Goal: Transaction & Acquisition: Purchase product/service

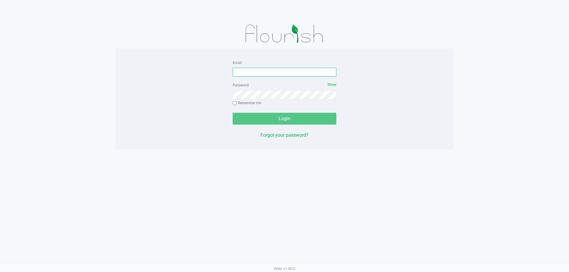
click at [256, 73] on input "Email" at bounding box center [285, 72] width 104 height 9
type input "[EMAIL_ADDRESS][DOMAIN_NAME]"
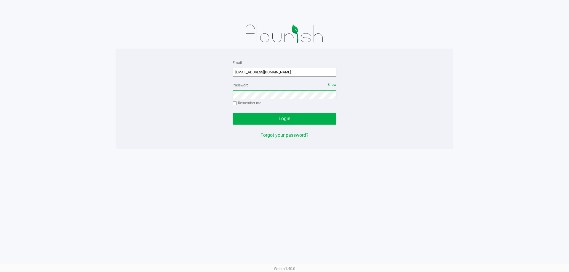
click at [233, 113] on button "Login" at bounding box center [285, 119] width 104 height 12
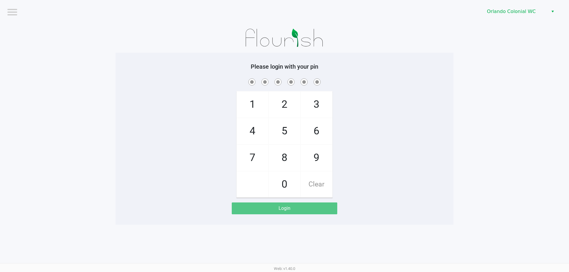
click at [443, 123] on div "1 4 7 2 5 8 0 3 6 9 Clear" at bounding box center [285, 137] width 338 height 121
checkbox input "true"
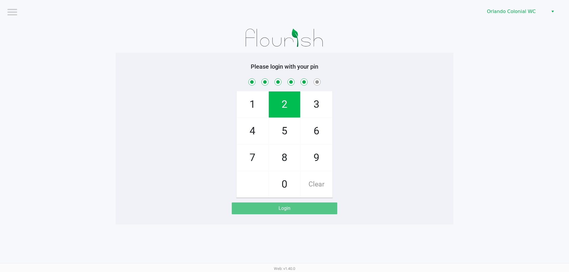
checkbox input "true"
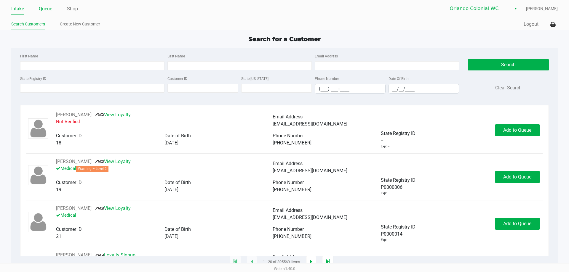
click at [42, 8] on link "Queue" at bounding box center [45, 9] width 13 height 8
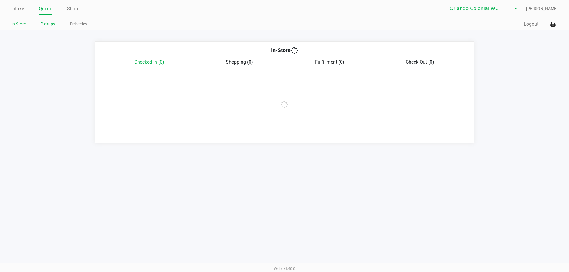
click at [50, 28] on li "Pickups" at bounding box center [48, 25] width 15 height 10
click at [50, 25] on link "Pickups" at bounding box center [48, 23] width 15 height 7
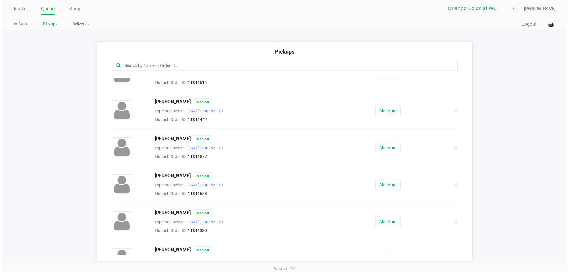
scroll to position [33, 0]
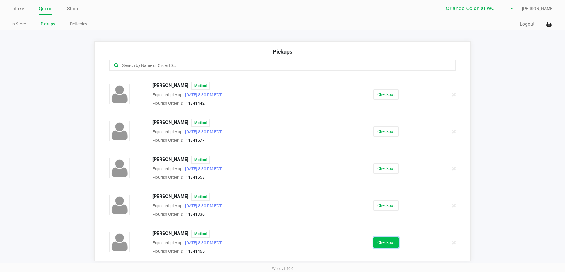
click at [382, 243] on button "Checkout" at bounding box center [385, 243] width 25 height 10
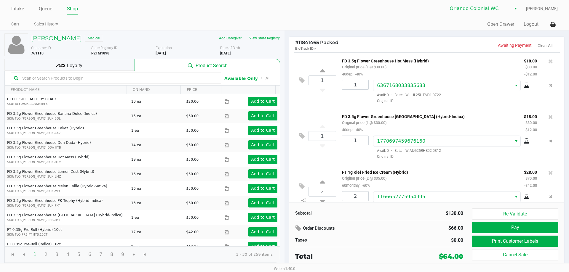
click at [505, 61] on p "FD 3.5g Flower Greenhouse Hot Mess (Hybrid)" at bounding box center [428, 60] width 173 height 6
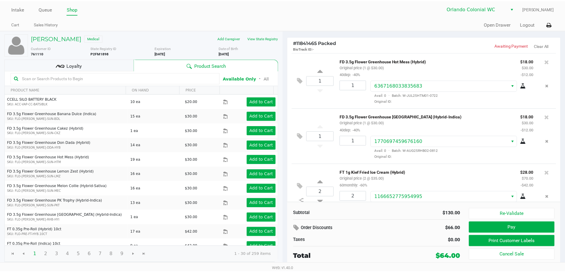
scroll to position [18, 0]
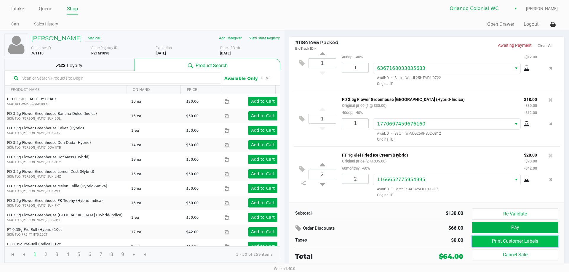
click at [509, 245] on button "Print Customer Labels" at bounding box center [515, 241] width 86 height 11
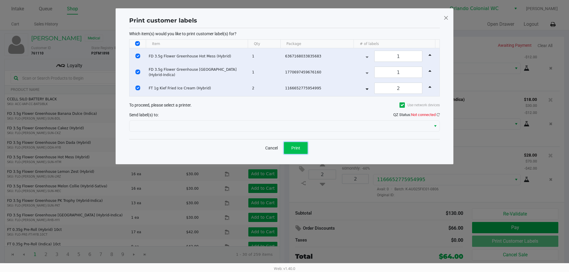
click at [296, 149] on span "Print" at bounding box center [295, 148] width 9 height 5
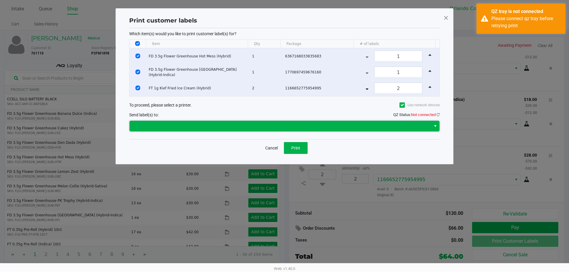
click at [266, 127] on span at bounding box center [280, 126] width 294 height 7
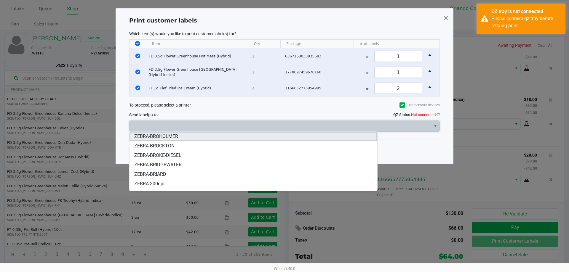
click at [251, 137] on li "ZEBRA-BROHOLMER" at bounding box center [254, 136] width 248 height 9
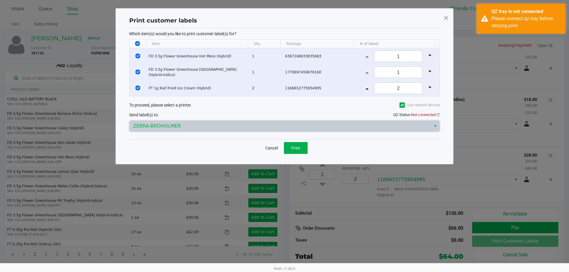
click at [212, 156] on div "Cancel Print" at bounding box center [284, 147] width 311 height 17
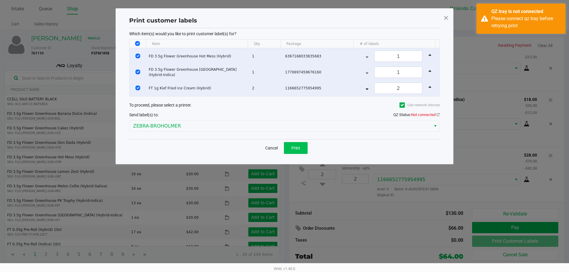
click at [292, 151] on button "Print" at bounding box center [296, 148] width 24 height 12
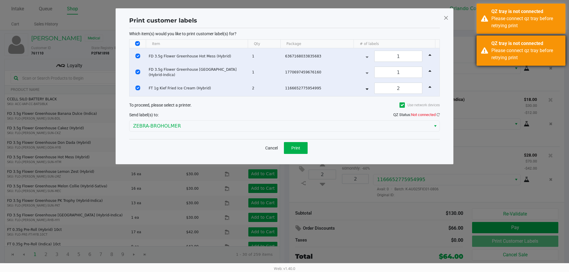
click at [498, 59] on div "Please connect qz tray before retrying print" at bounding box center [527, 54] width 70 height 14
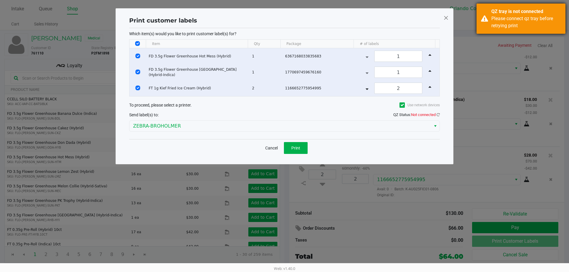
click at [500, 28] on div "Please connect qz tray before retrying print" at bounding box center [527, 22] width 70 height 14
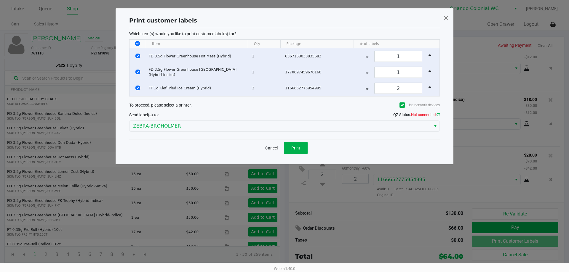
click at [437, 114] on icon at bounding box center [438, 115] width 3 height 4
click at [299, 147] on span "Print" at bounding box center [295, 148] width 9 height 5
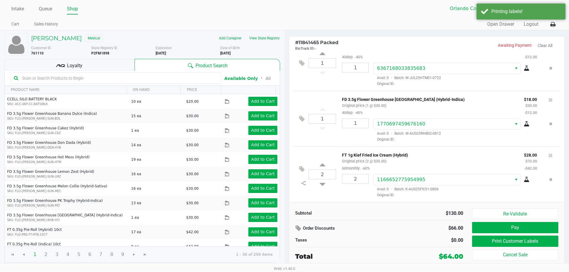
click at [117, 62] on div "Loyalty" at bounding box center [69, 65] width 130 height 12
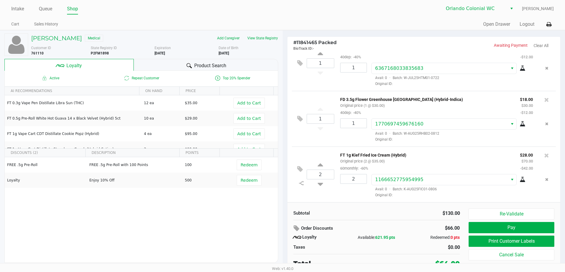
scroll to position [3, 0]
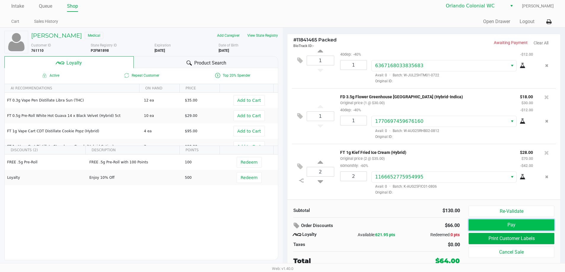
click at [485, 223] on button "Pay" at bounding box center [510, 225] width 85 height 11
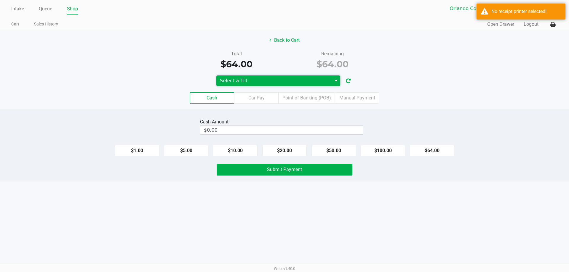
click at [302, 83] on span "Select a Till" at bounding box center [274, 80] width 108 height 7
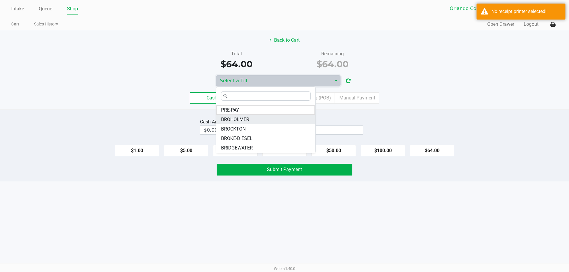
click at [277, 122] on li "BROHOLMER" at bounding box center [265, 119] width 99 height 9
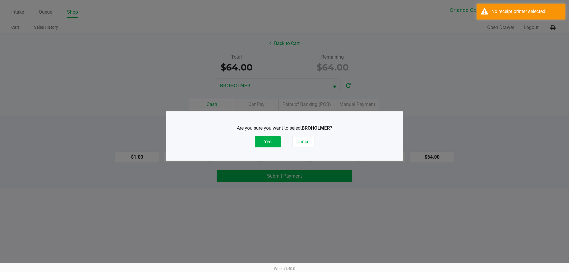
click at [269, 134] on div "Are you sure you want to select [PERSON_NAME] ? Yes Cancel" at bounding box center [284, 136] width 213 height 23
click at [269, 143] on button "Yes" at bounding box center [268, 141] width 26 height 11
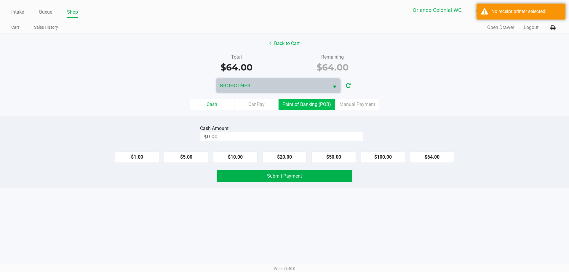
click at [298, 105] on label "Point of Banking (POB)" at bounding box center [307, 104] width 56 height 11
click at [0, 0] on 7 "Point of Banking (POB)" at bounding box center [0, 0] width 0 height 0
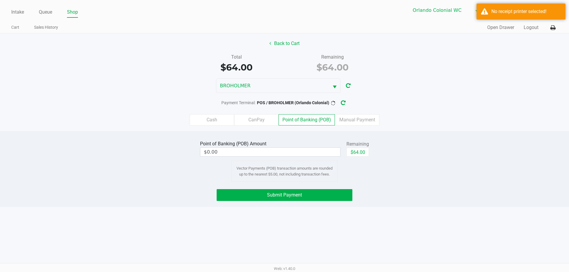
click at [352, 146] on div "Remaining" at bounding box center [358, 144] width 23 height 7
click at [352, 147] on div "Remaining" at bounding box center [358, 144] width 23 height 7
drag, startPoint x: 351, startPoint y: 151, endPoint x: 355, endPoint y: 163, distance: 12.0
click at [352, 151] on button "$64.00" at bounding box center [358, 152] width 23 height 9
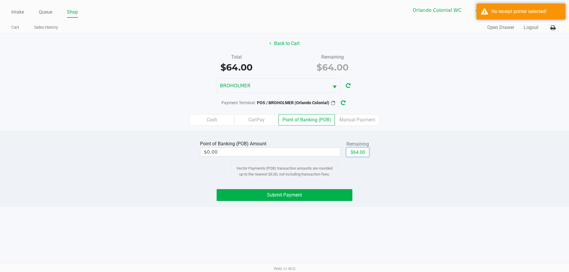
type input "$64.00"
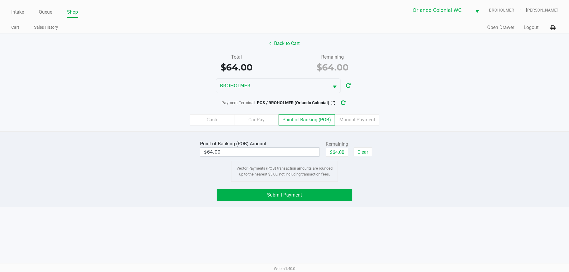
click at [364, 181] on div "Point of Banking (POB) Amount $64.00 Remaining $64.00 Clear Vector Payments (PO…" at bounding box center [285, 160] width 178 height 43
click at [340, 194] on button "Submit Payment" at bounding box center [285, 195] width 136 height 12
click at [352, 102] on button "button" at bounding box center [347, 103] width 9 height 11
click at [338, 190] on button "Submit Payment" at bounding box center [285, 195] width 136 height 12
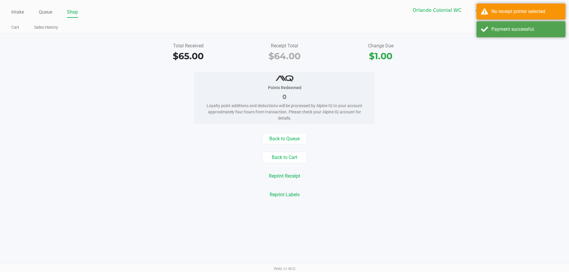
click at [490, 36] on div "Payment successful." at bounding box center [521, 29] width 89 height 16
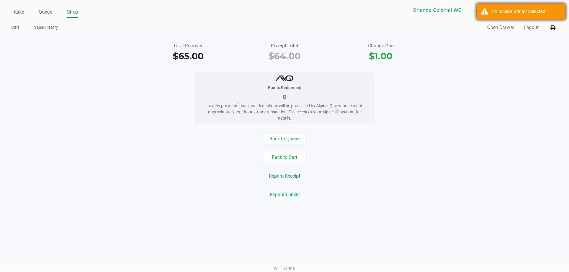
click at [500, 18] on div "No receipt printer selected" at bounding box center [521, 12] width 89 height 16
click at [554, 28] on icon at bounding box center [553, 28] width 5 height 4
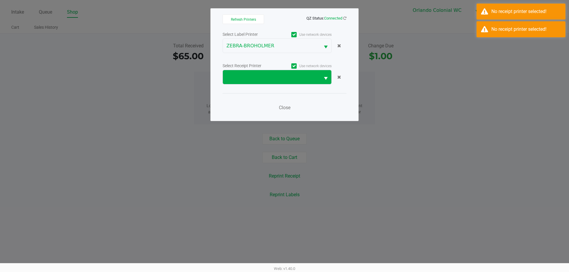
click at [275, 81] on span at bounding box center [271, 77] width 97 height 14
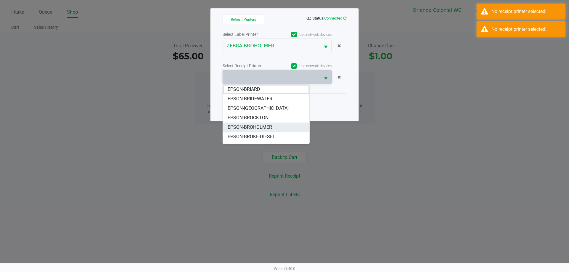
click at [274, 128] on li "EPSON-BROHOLMER" at bounding box center [266, 127] width 87 height 9
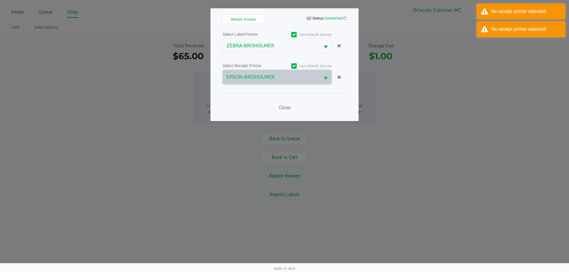
click at [315, 101] on div "Close" at bounding box center [285, 104] width 124 height 22
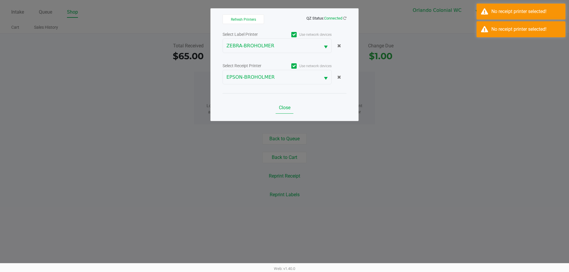
click at [284, 111] on button "Close" at bounding box center [285, 108] width 18 height 12
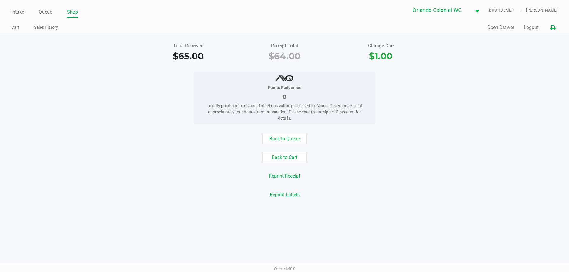
click at [481, 140] on div "Back to Queue" at bounding box center [285, 138] width 578 height 11
click at [553, 28] on icon at bounding box center [553, 28] width 5 height 4
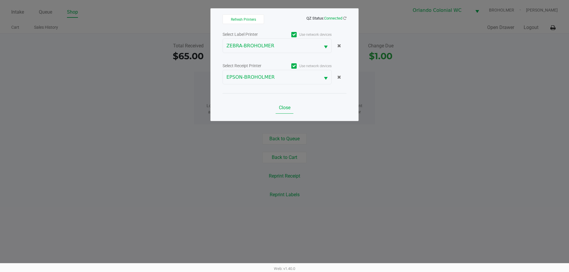
click at [291, 112] on button "Close" at bounding box center [285, 108] width 18 height 12
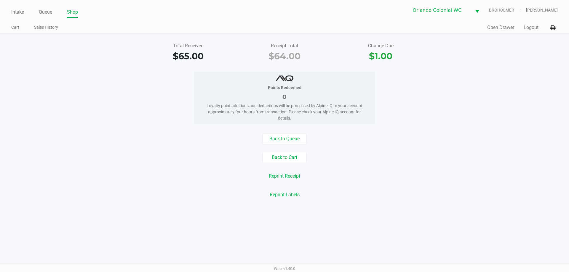
click at [429, 117] on div "Points Redeemed 0 Loyalty point additions and deductions will be processed by A…" at bounding box center [285, 98] width 578 height 53
click at [498, 30] on button "Open Drawer" at bounding box center [500, 27] width 27 height 7
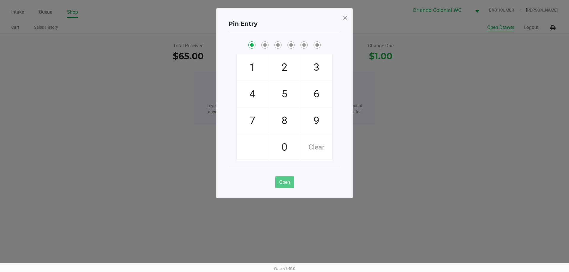
checkbox input "true"
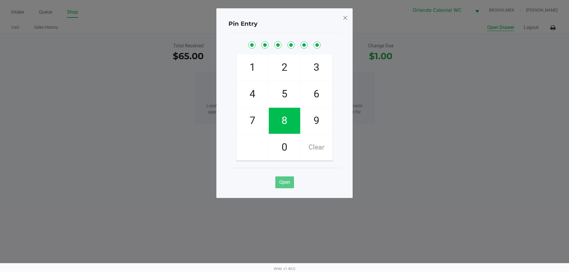
checkbox input "true"
click at [350, 23] on div "Pin Entry 1 4 7 2 5 8 0 3 6 9 Clear Open" at bounding box center [284, 103] width 136 height 190
click at [343, 16] on span at bounding box center [345, 17] width 5 height 9
